Goal: Information Seeking & Learning: Get advice/opinions

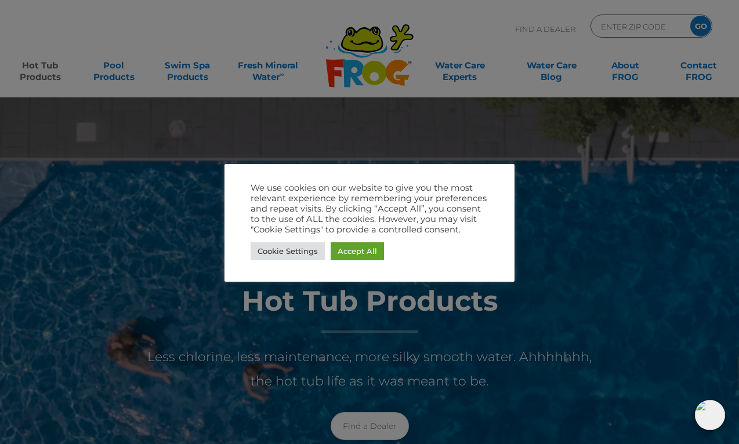
click at [371, 251] on link "Accept All" at bounding box center [357, 251] width 53 height 18
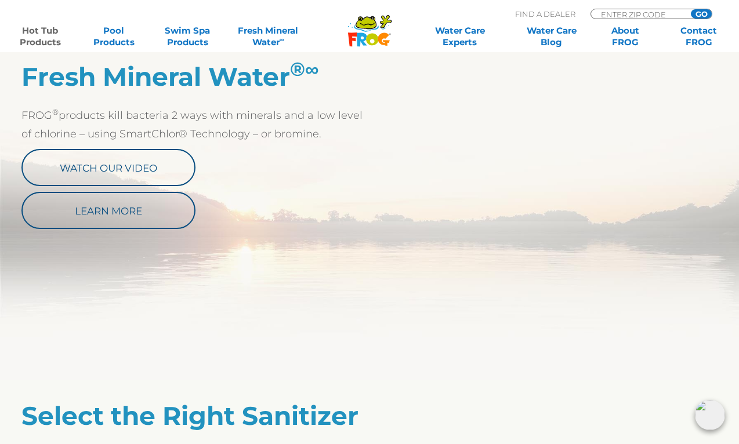
scroll to position [623, 0]
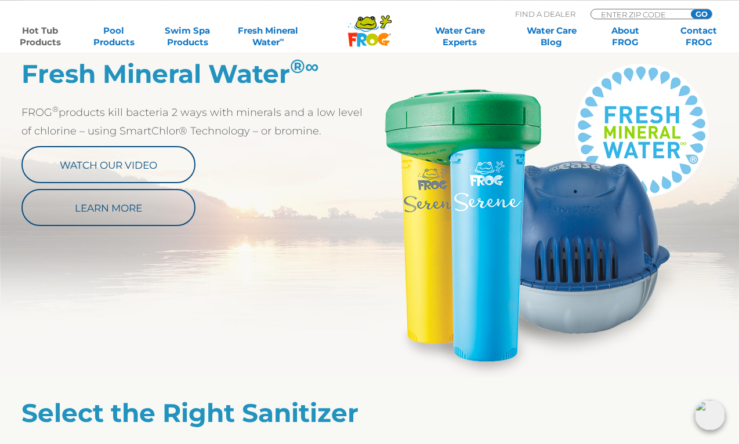
click at [140, 165] on link "Watch Our Video" at bounding box center [108, 164] width 174 height 37
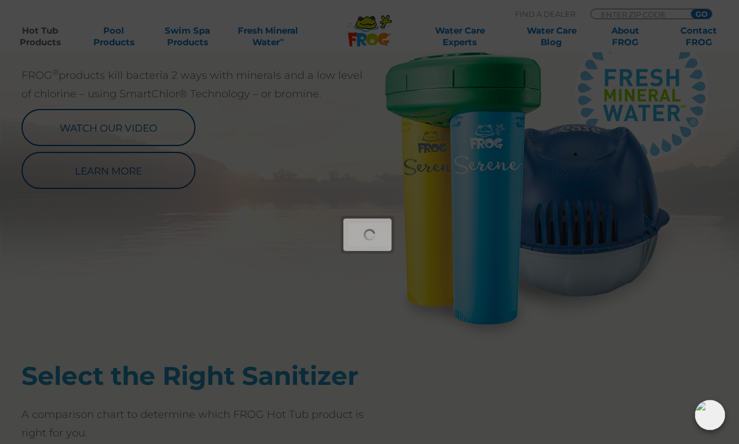
scroll to position [664, 0]
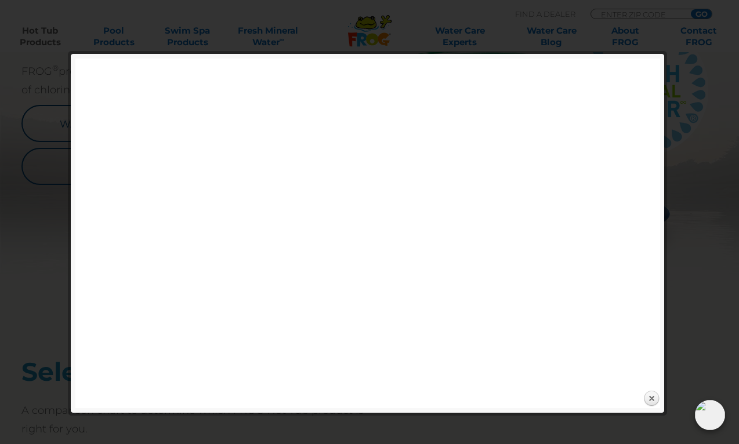
click at [655, 399] on link "Close" at bounding box center [651, 398] width 17 height 17
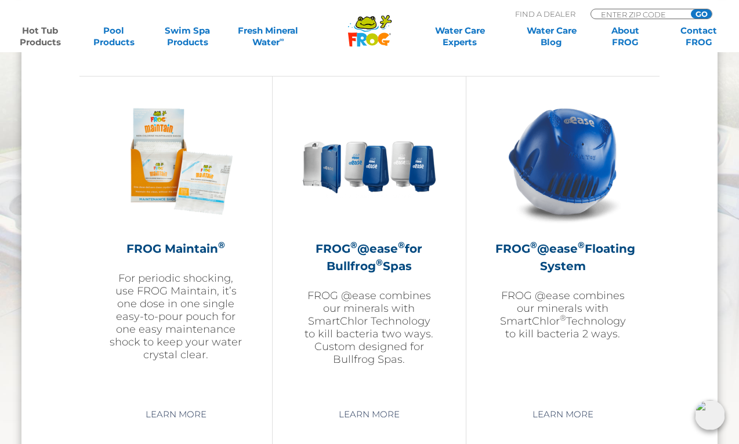
scroll to position [1282, 0]
click at [573, 317] on p "FROG @ease combines our minerals with SmartChlor ® Technology to kill bacteria …" at bounding box center [562, 314] width 135 height 51
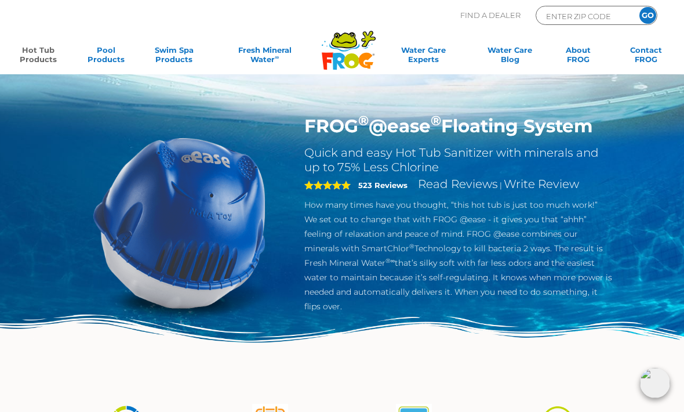
click at [383, 189] on strong "523 Reviews" at bounding box center [382, 184] width 49 height 9
click at [383, 186] on strong "523 Reviews" at bounding box center [382, 184] width 49 height 9
click at [477, 185] on link "Read Reviews" at bounding box center [458, 184] width 80 height 14
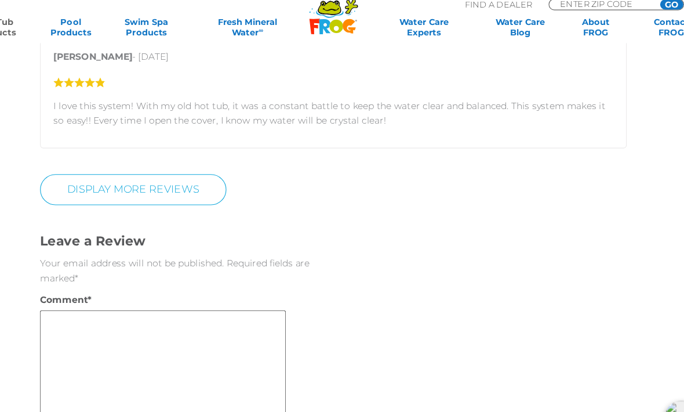
scroll to position [2094, 0]
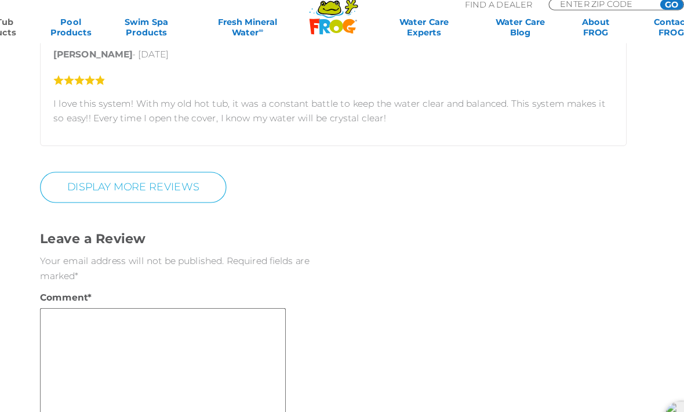
click at [78, 167] on link "Display More Reviews" at bounding box center [162, 176] width 168 height 28
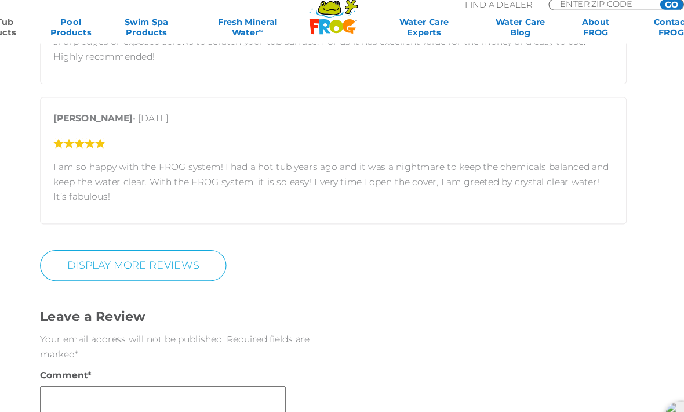
scroll to position [2747, 0]
click at [78, 231] on link "DISPLAY MORE REVIEWS" at bounding box center [162, 245] width 168 height 28
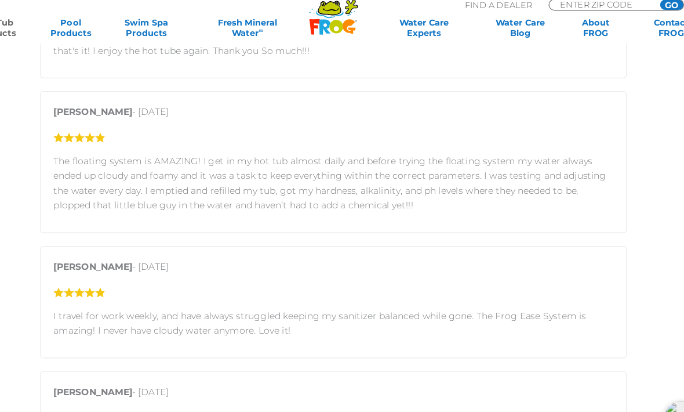
scroll to position [3010, 0]
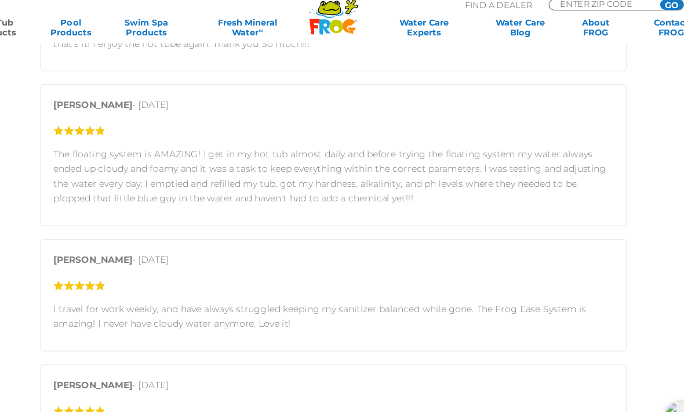
click at [93, 177] on div "[PERSON_NAME] - [DATE] The floating system is AMAZING! I get in my hot tub almo…" at bounding box center [342, 147] width 528 height 128
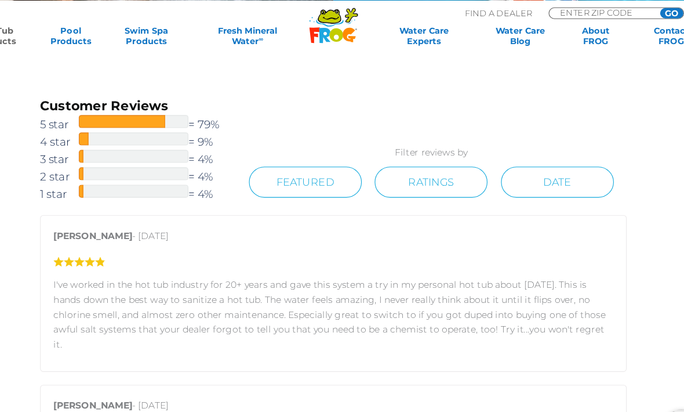
scroll to position [1407, 0]
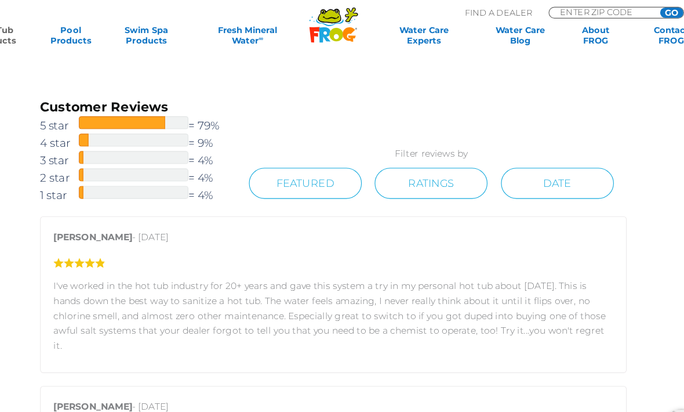
click at [113, 172] on div at bounding box center [162, 173] width 99 height 12
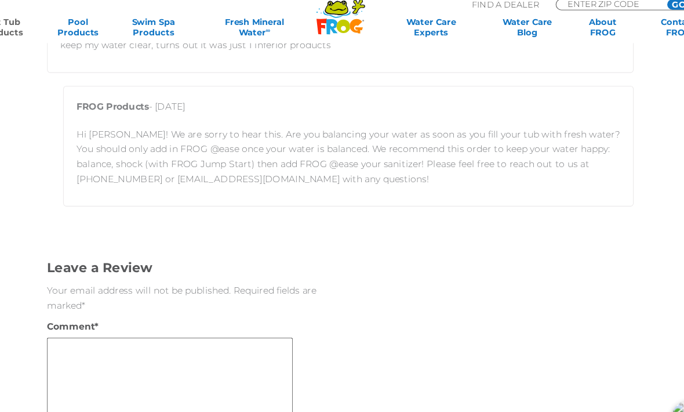
scroll to position [2574, 0]
